Goal: Transaction & Acquisition: Download file/media

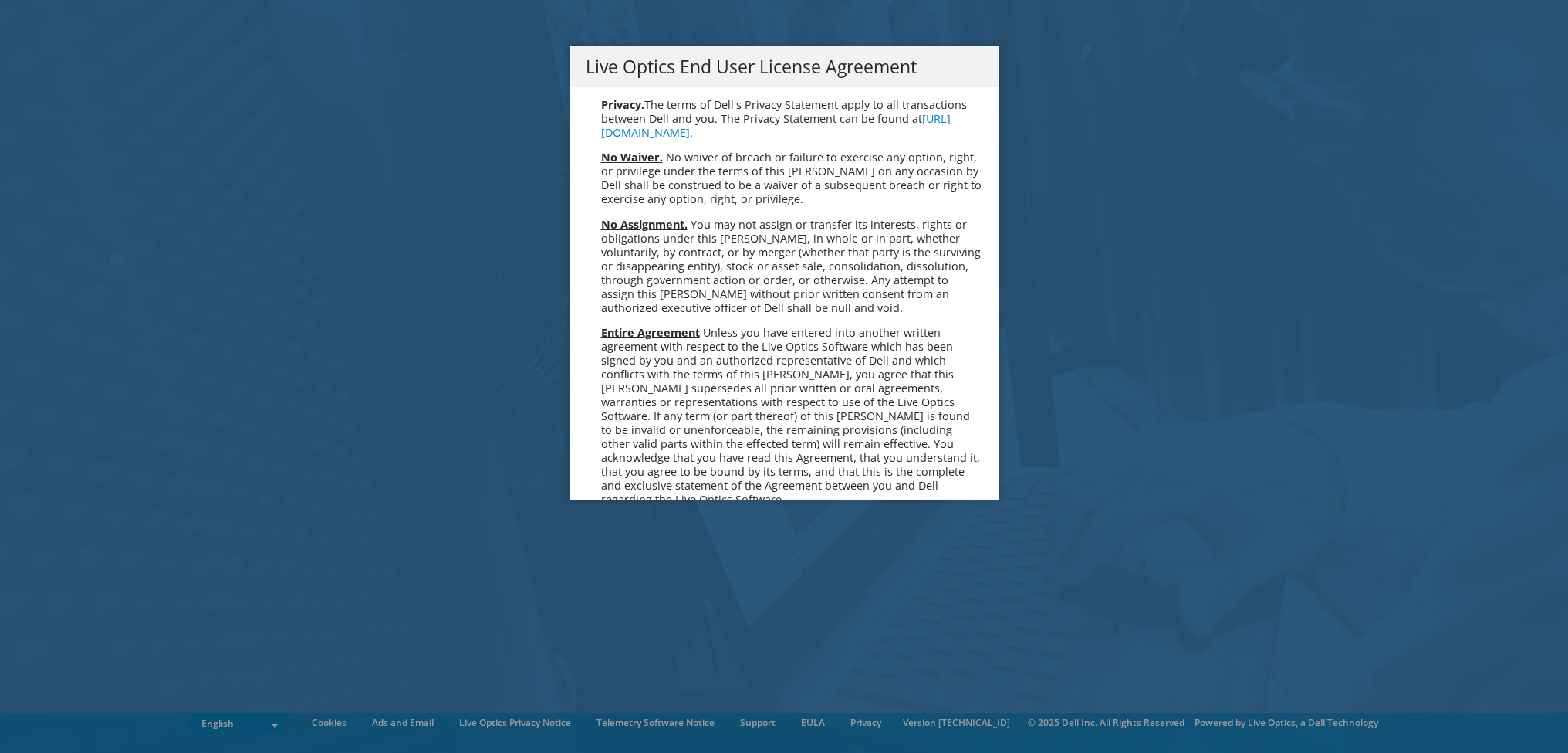
scroll to position [5838, 0]
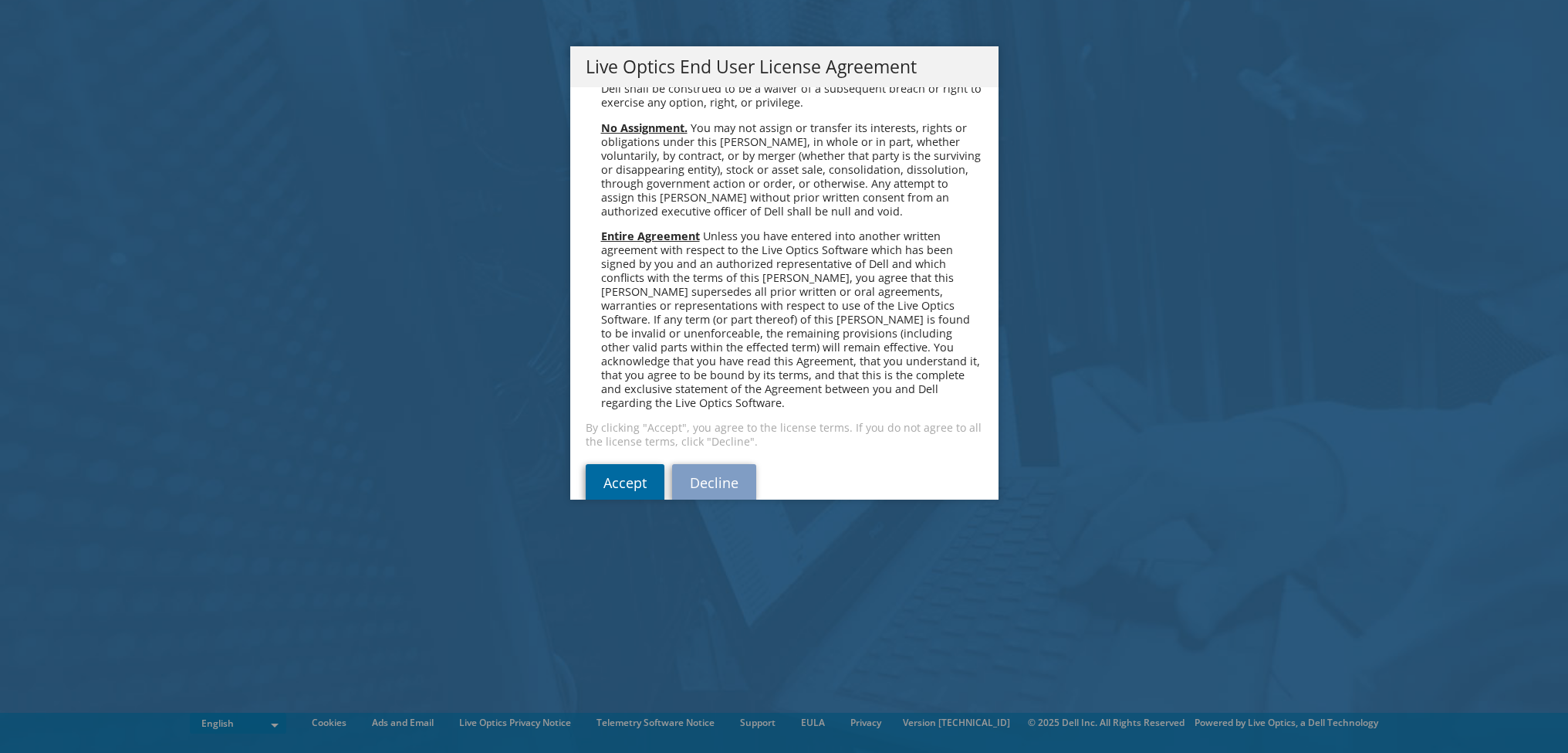
click at [631, 464] on link "Accept" at bounding box center [625, 482] width 78 height 37
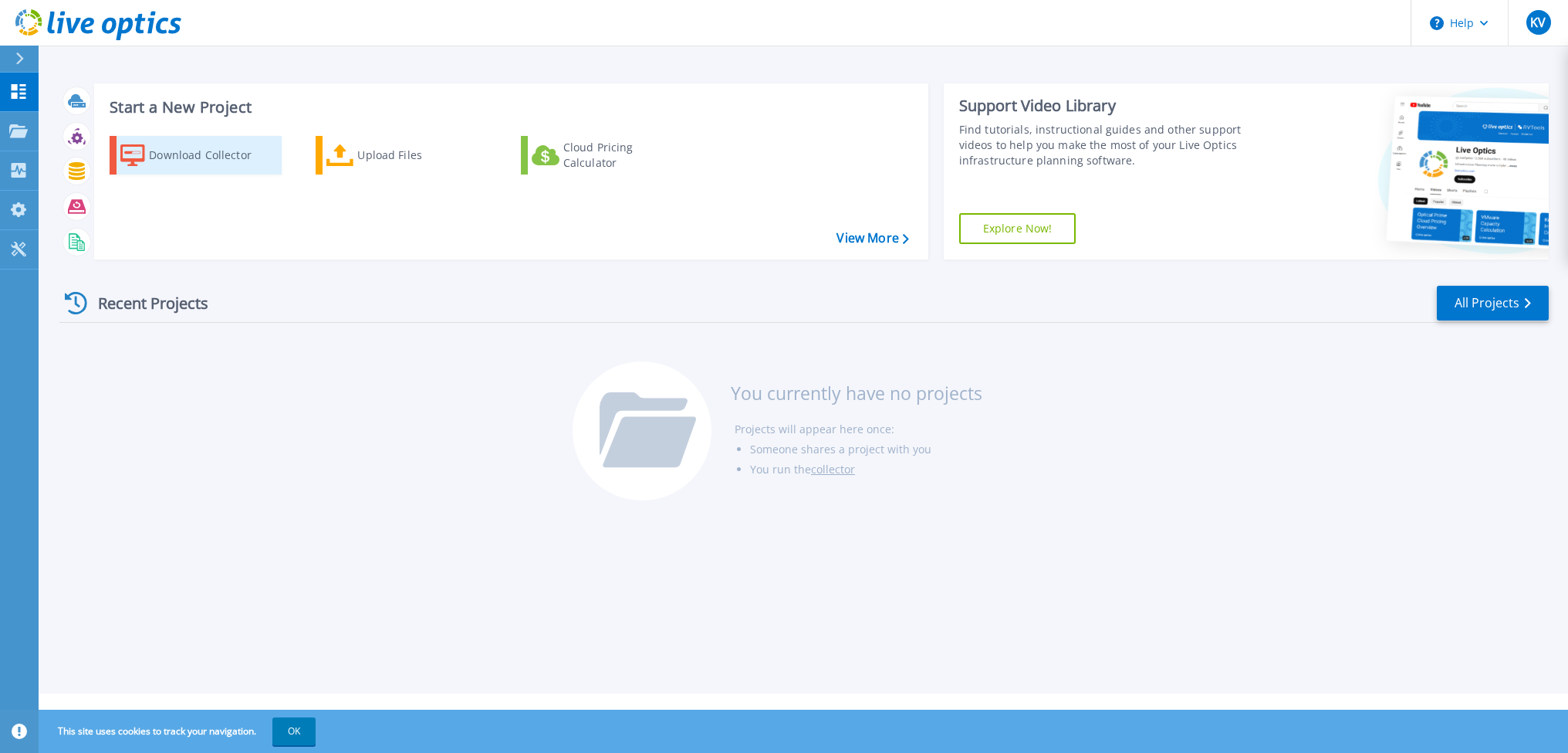
click at [210, 155] on div "Download Collector" at bounding box center [211, 155] width 123 height 31
click at [19, 62] on icon at bounding box center [20, 58] width 8 height 12
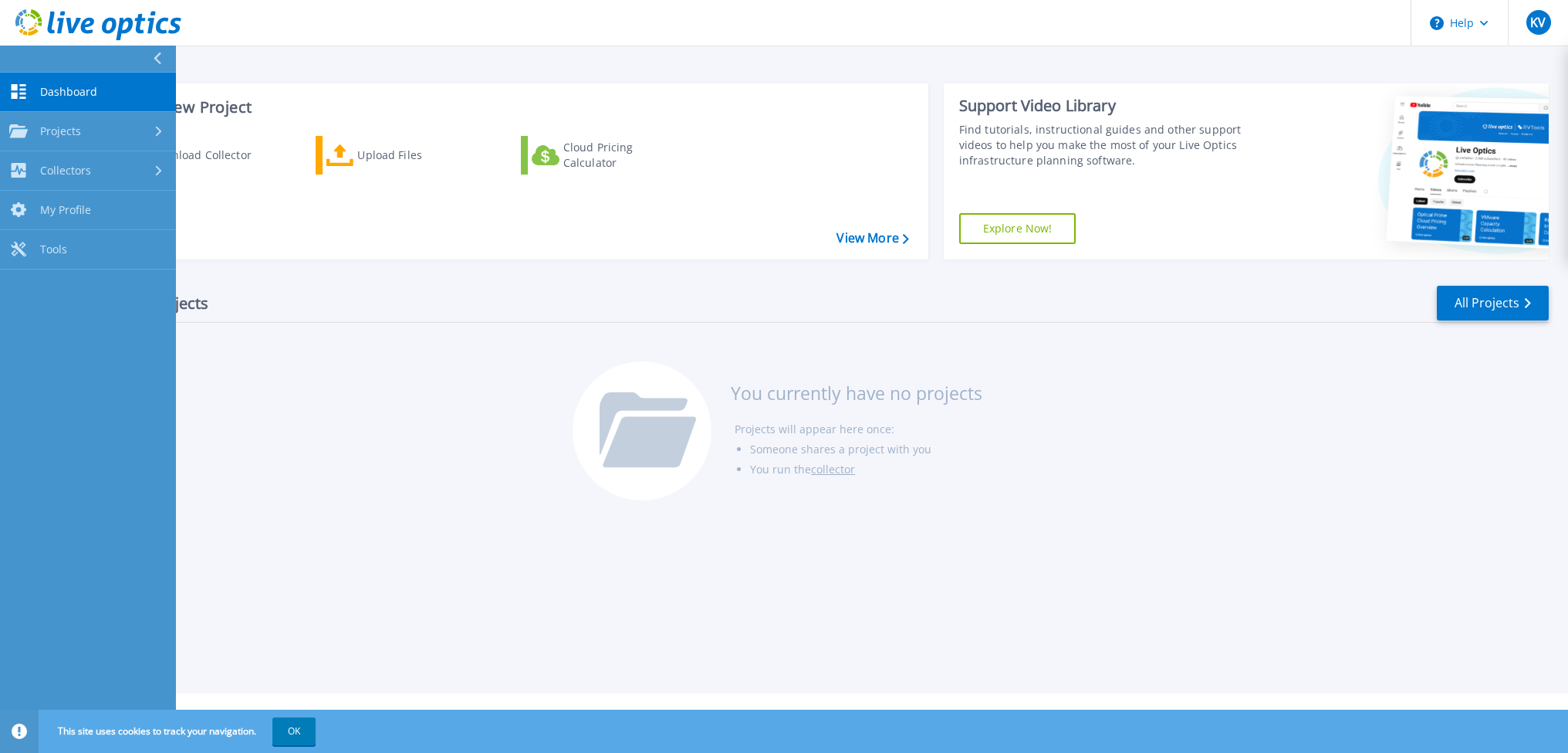
click at [149, 58] on button at bounding box center [88, 59] width 176 height 27
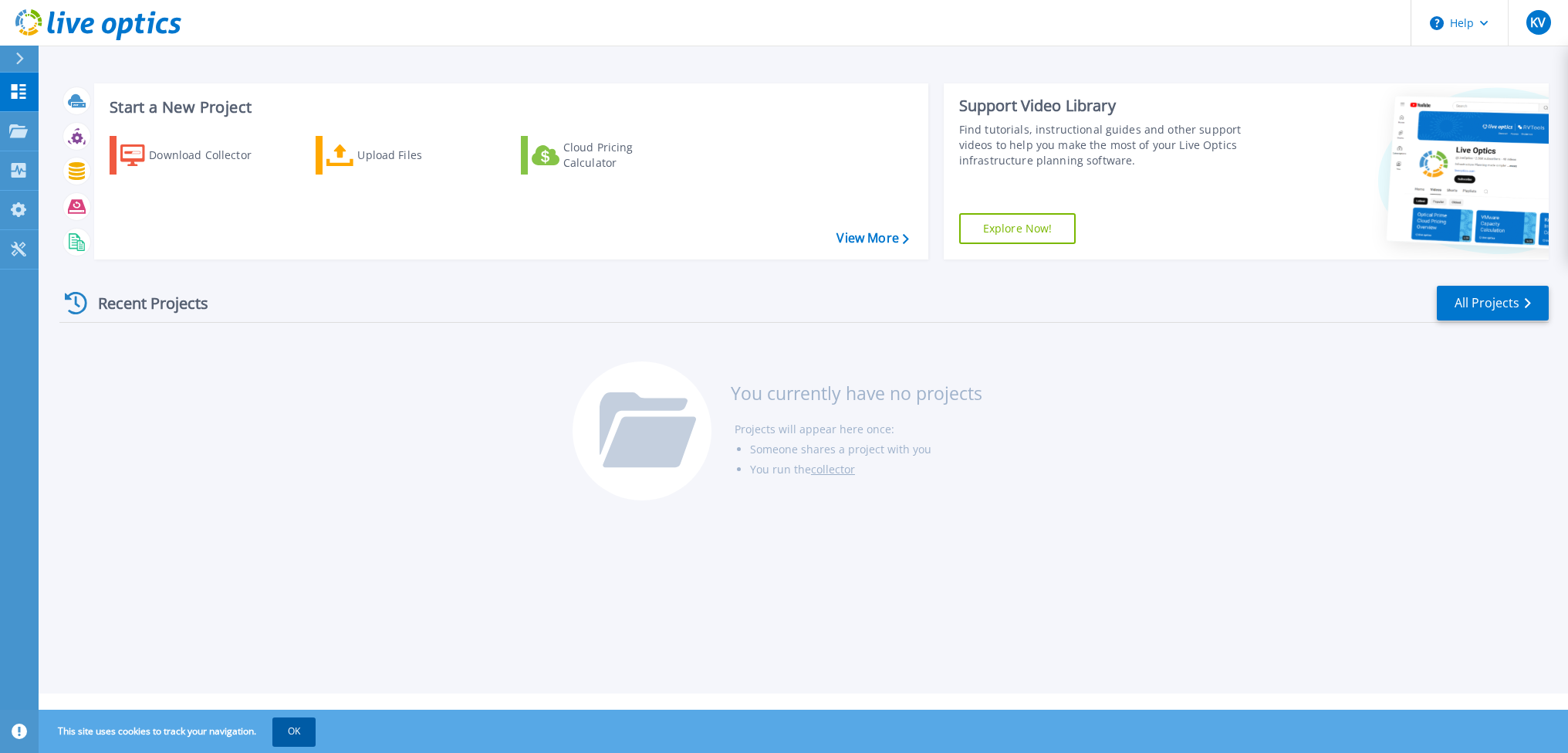
click at [297, 735] on button "OK" at bounding box center [294, 731] width 43 height 28
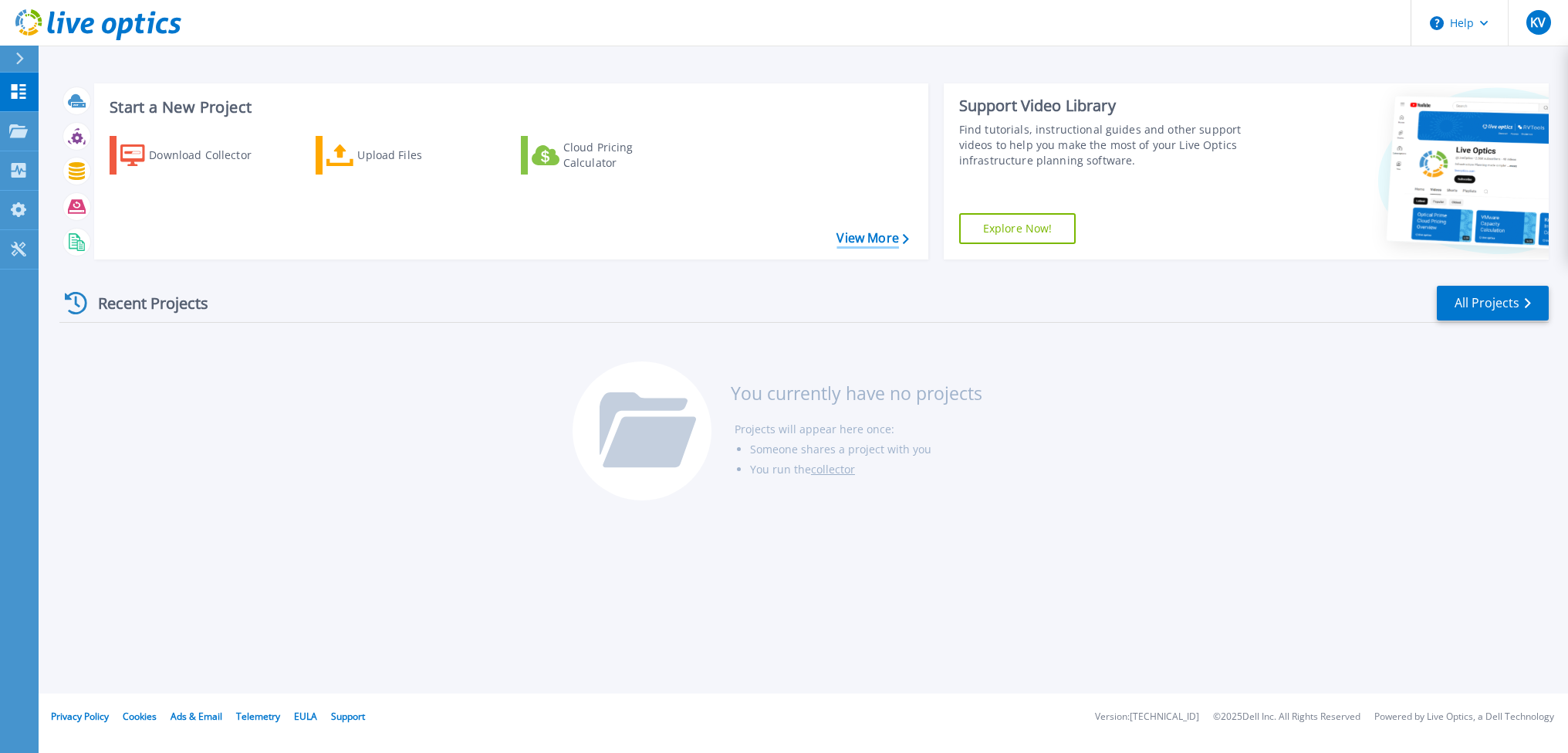
click at [883, 240] on link "View More" at bounding box center [873, 238] width 72 height 14
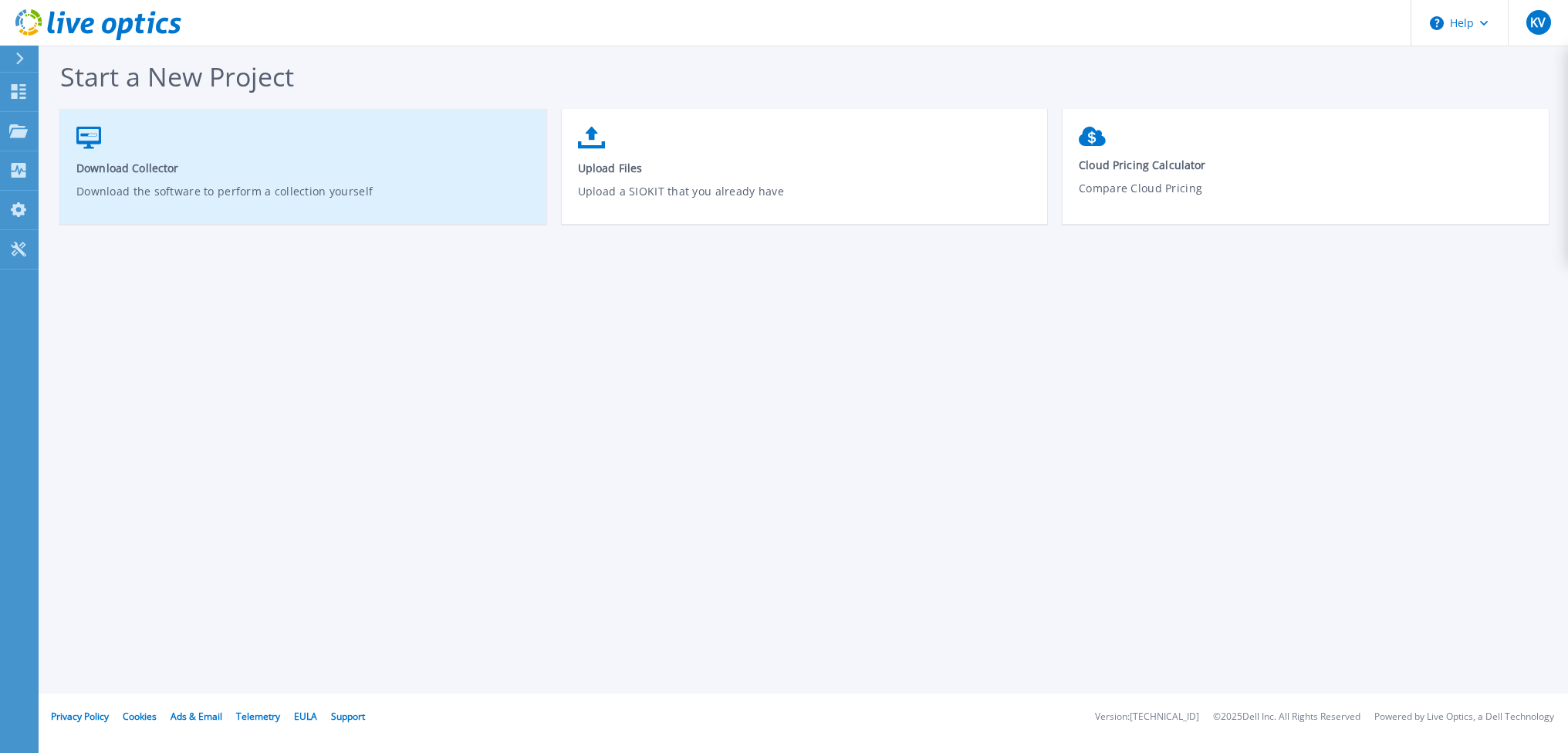
click at [162, 176] on link "Download Collector Download the software to perform a collection yourself" at bounding box center [303, 174] width 486 height 111
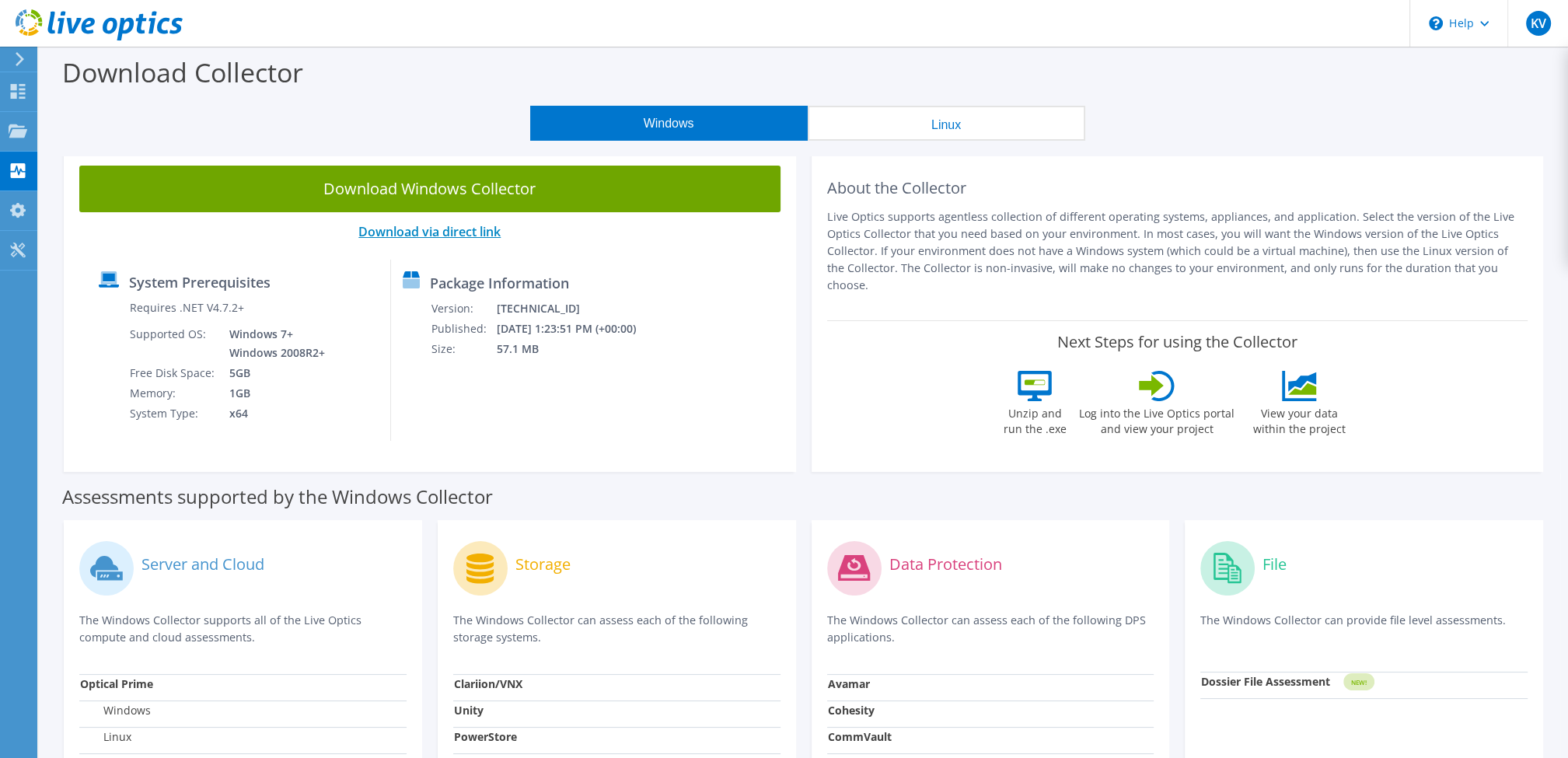
click at [395, 225] on link "Download via direct link" at bounding box center [429, 231] width 142 height 17
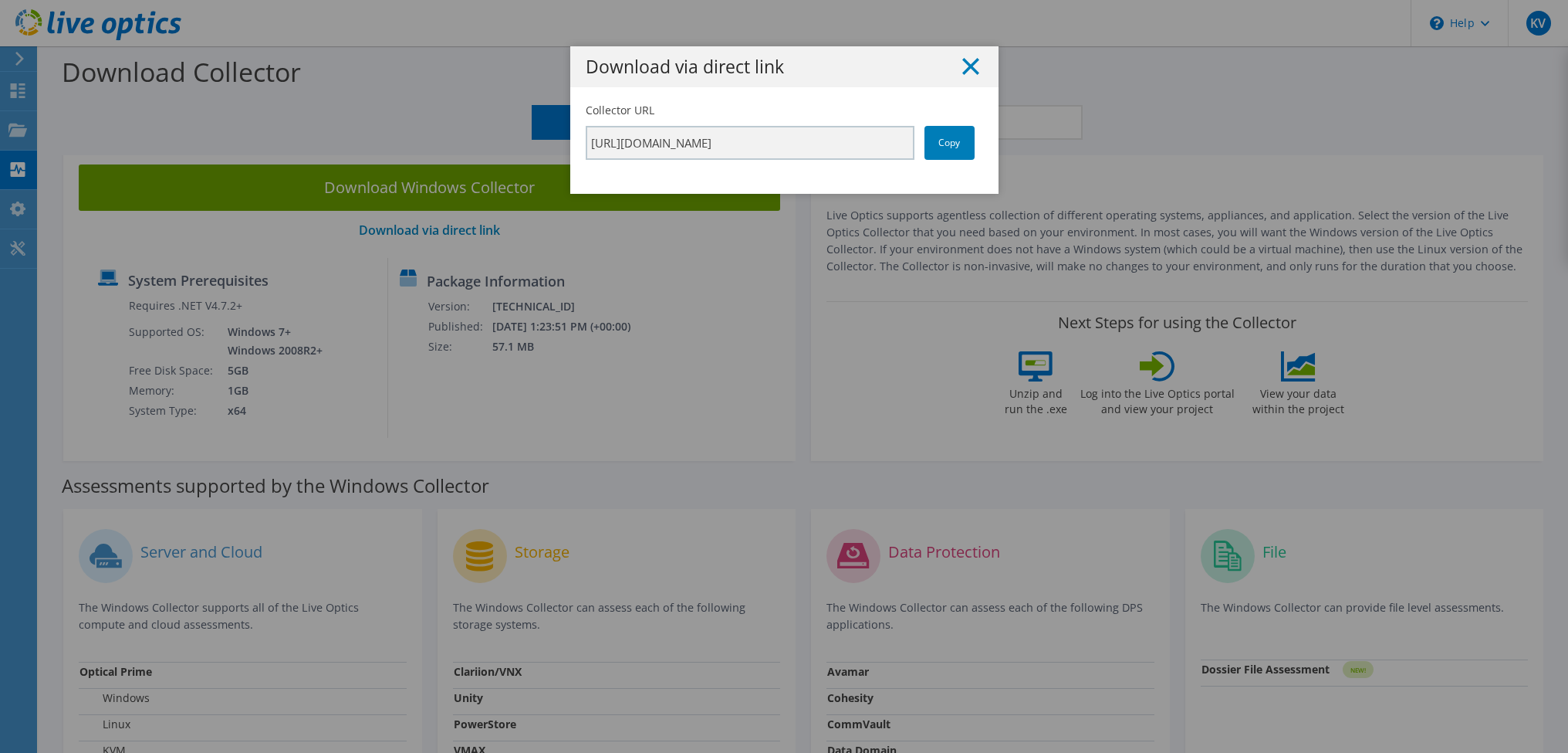
click at [969, 70] on line at bounding box center [971, 66] width 15 height 15
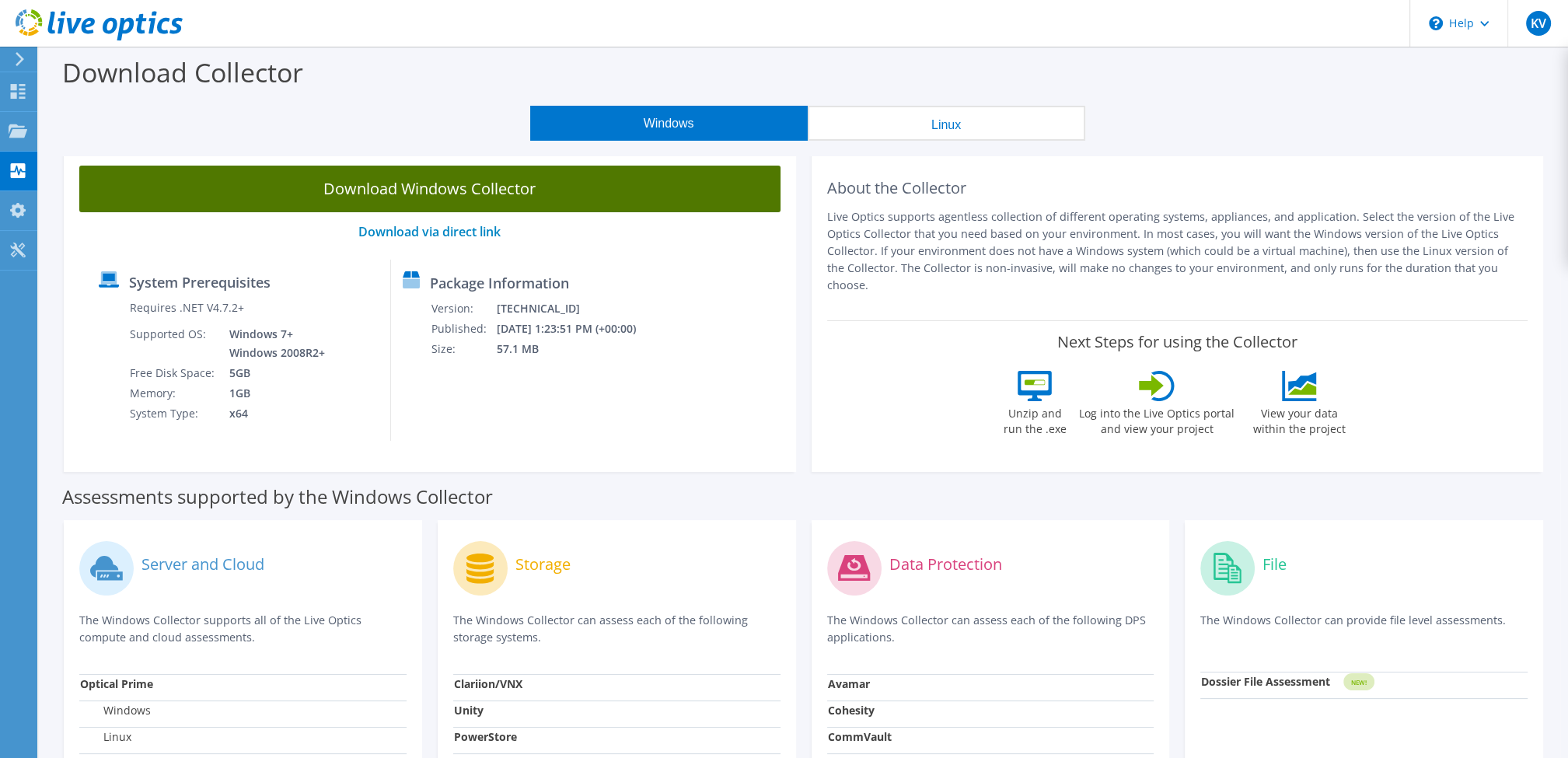
click at [219, 173] on link "Download Windows Collector" at bounding box center [429, 189] width 701 height 47
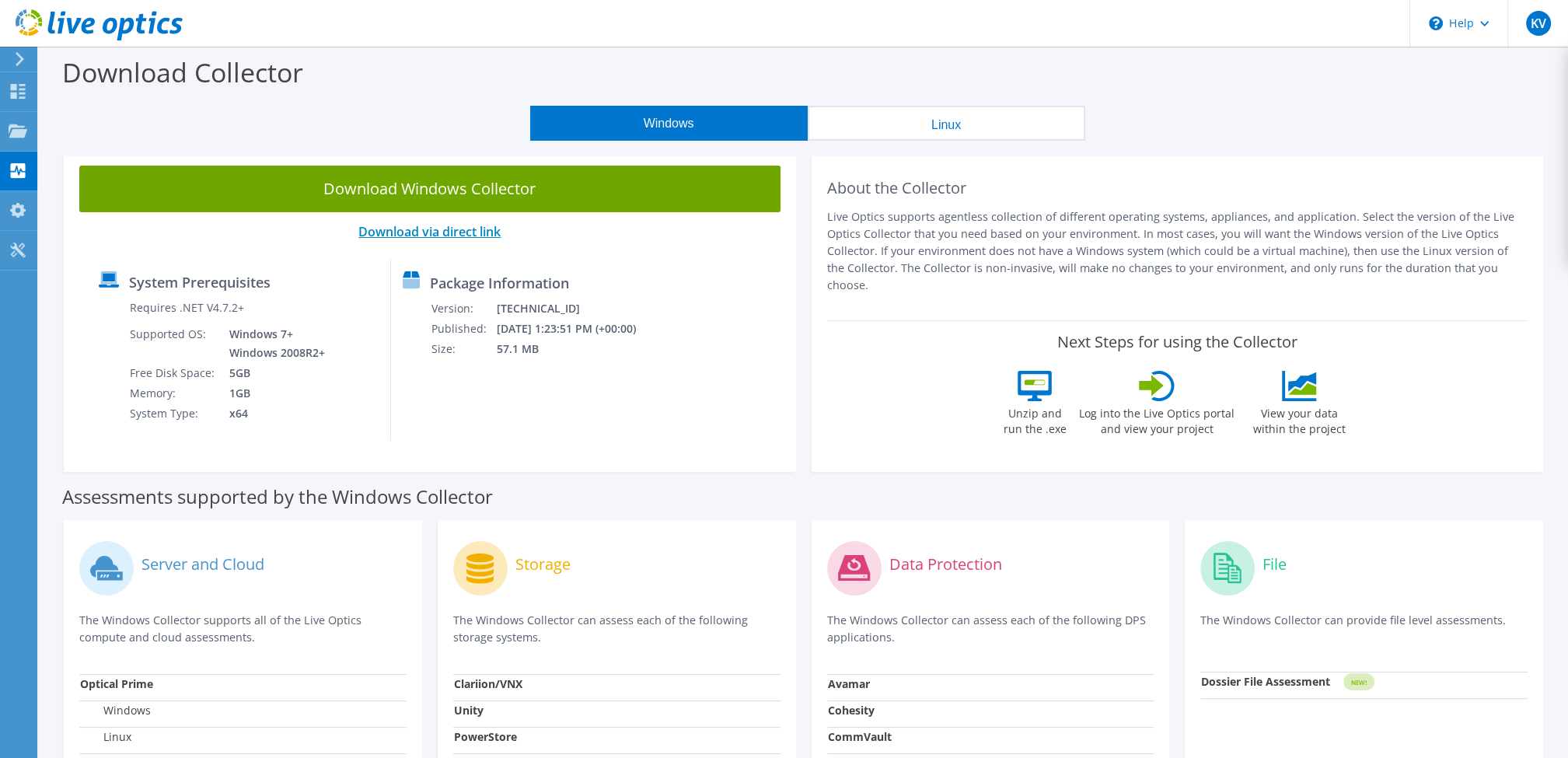
click at [464, 230] on link "Download via direct link" at bounding box center [429, 231] width 142 height 17
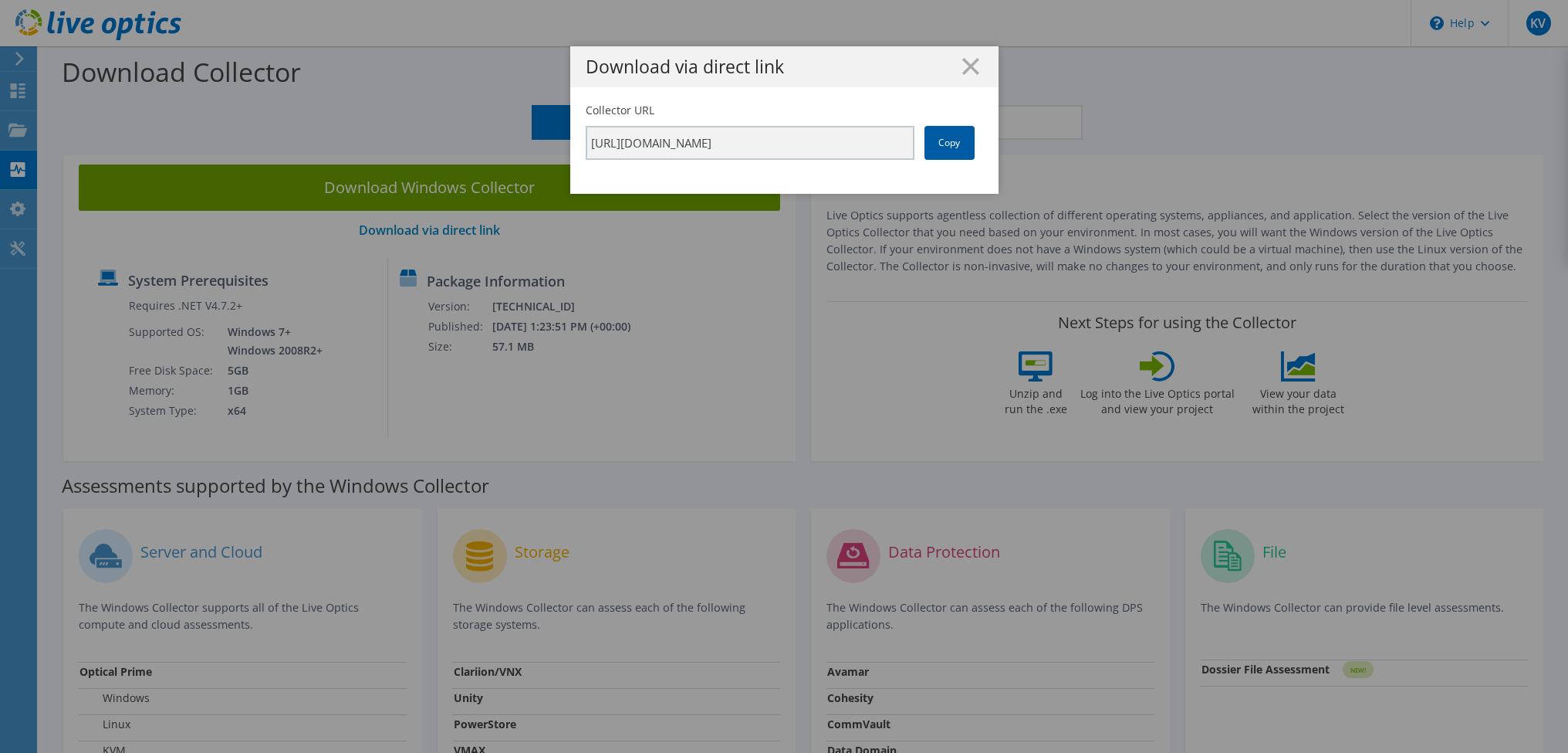
click at [963, 137] on link "Copy" at bounding box center [950, 143] width 50 height 34
click at [955, 63] on h1 "Download via direct link" at bounding box center [784, 66] width 397 height 18
click at [967, 66] on icon at bounding box center [971, 66] width 17 height 17
